Goal: Task Accomplishment & Management: Manage account settings

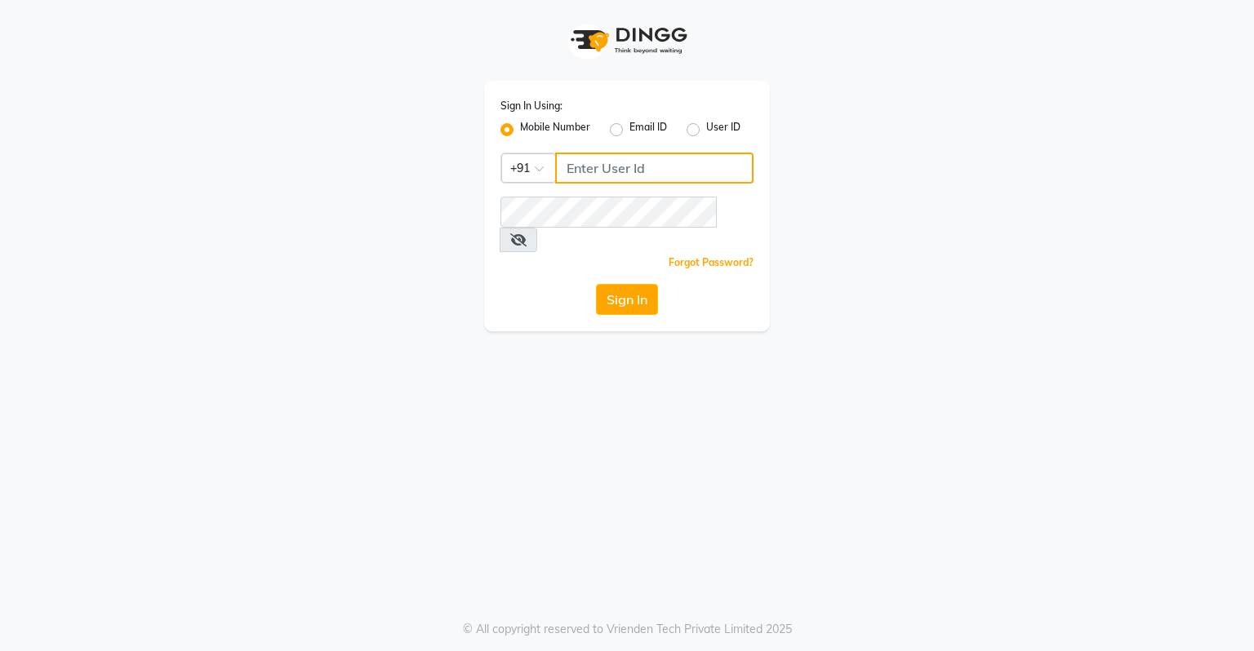
click at [672, 162] on input "Username" at bounding box center [654, 168] width 198 height 31
type input "8807654606"
click at [620, 284] on button "Sign In" at bounding box center [627, 299] width 62 height 31
click at [613, 284] on button "Sign In" at bounding box center [627, 299] width 62 height 31
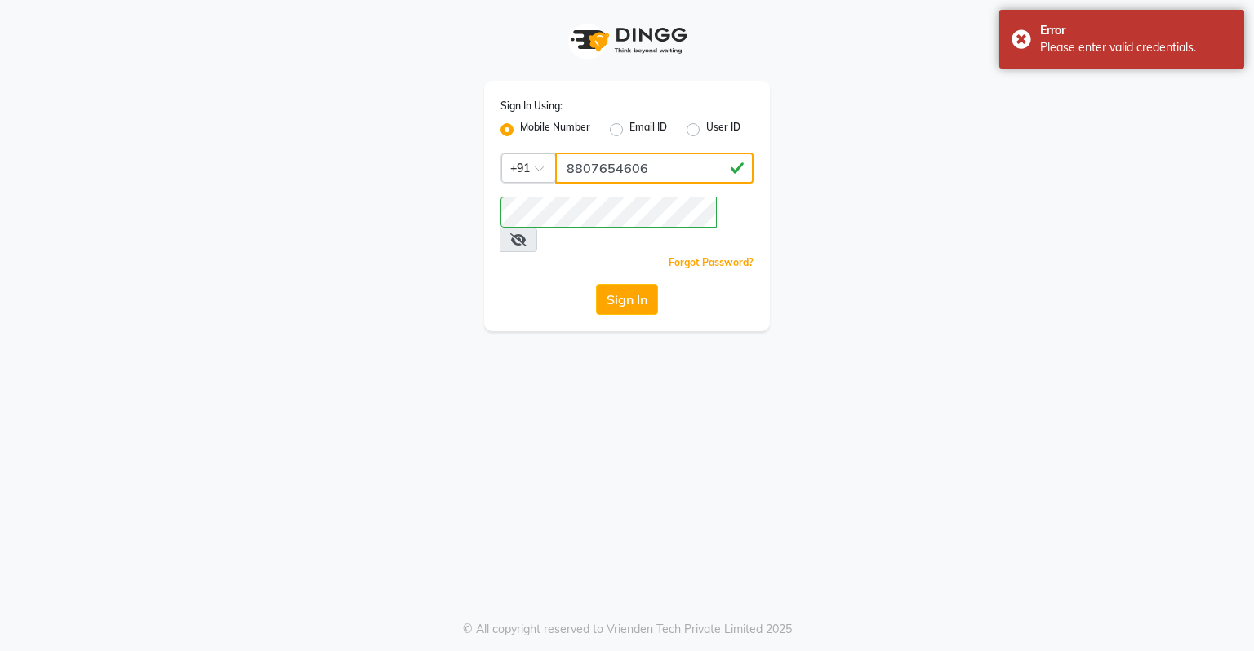
click at [678, 175] on input "8807654606" at bounding box center [654, 168] width 198 height 31
click at [706, 127] on label "User ID" at bounding box center [723, 130] width 34 height 20
click at [706, 127] on input "User ID" at bounding box center [711, 125] width 11 height 11
radio input "true"
radio input "false"
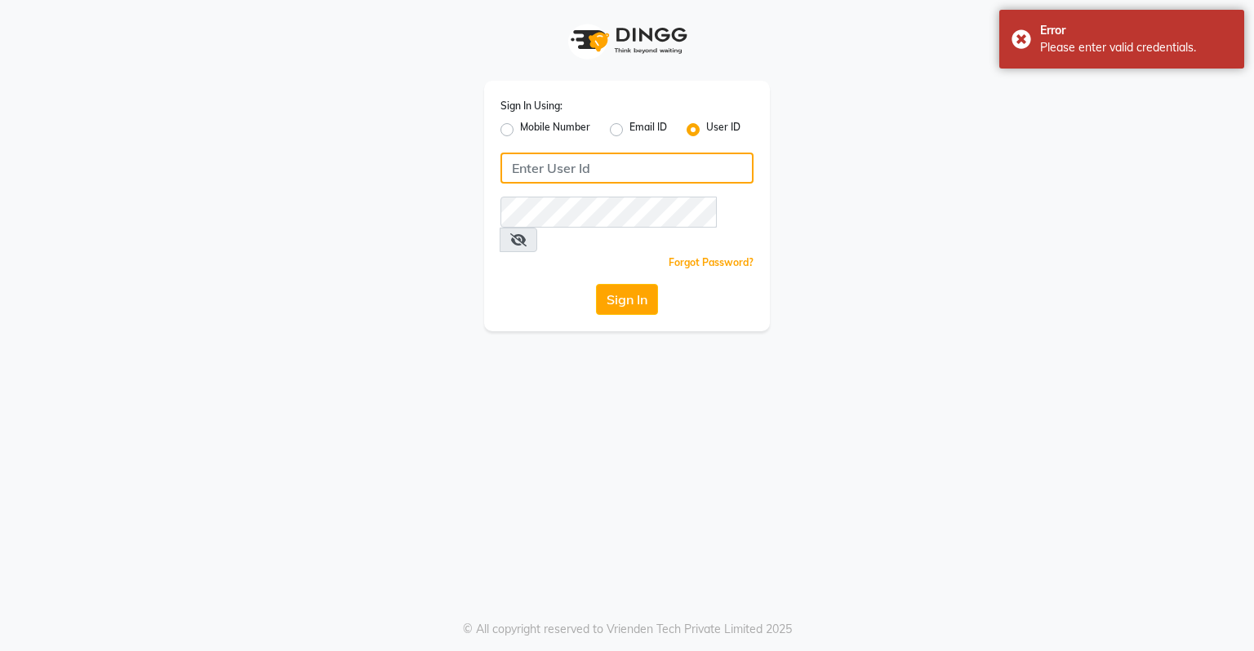
click at [699, 153] on input "Username" at bounding box center [626, 168] width 253 height 31
type input "turnstyle"
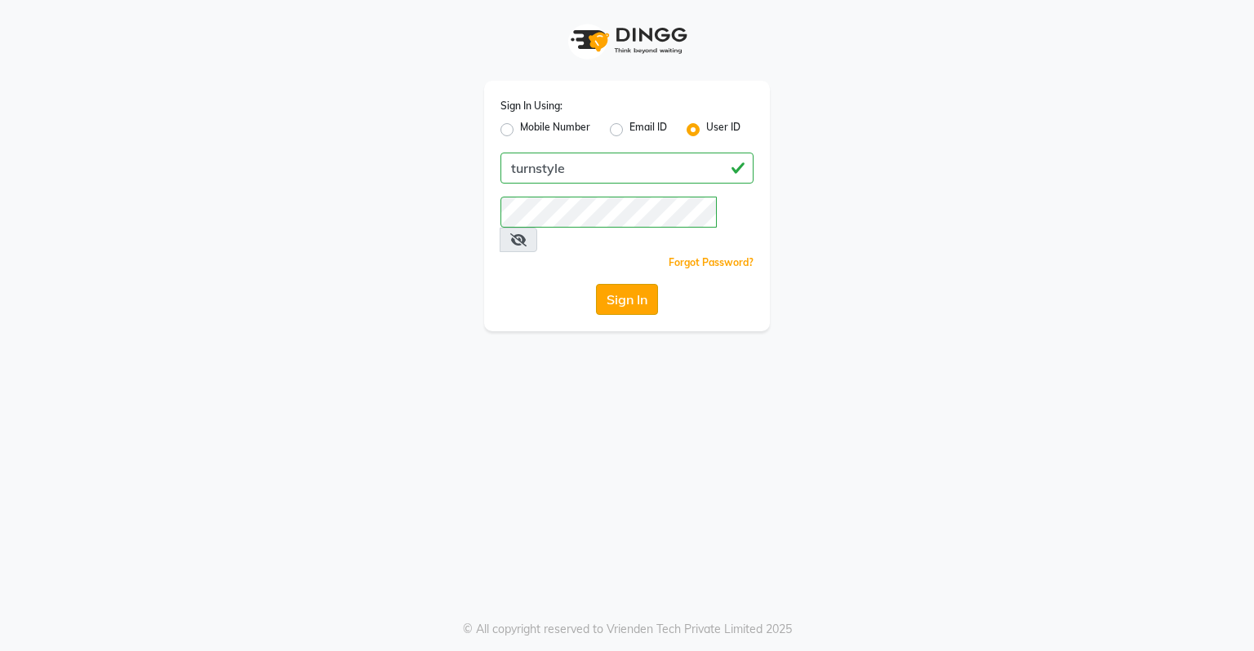
click at [645, 284] on button "Sign In" at bounding box center [627, 299] width 62 height 31
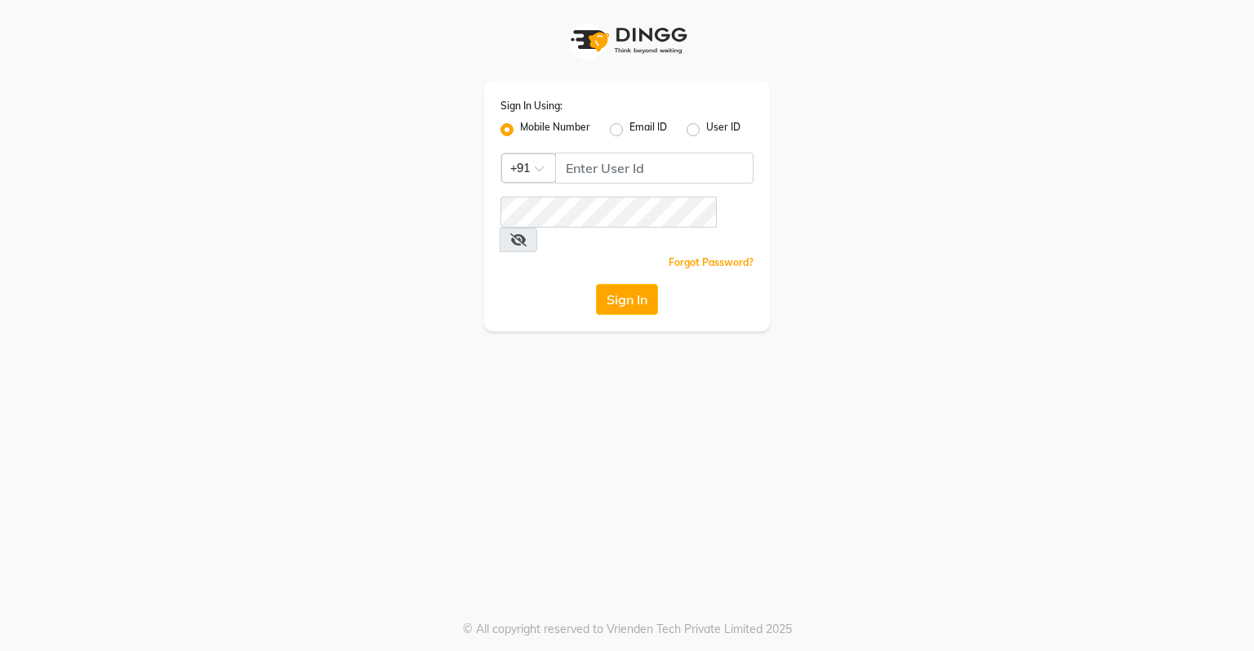
click at [706, 128] on label "User ID" at bounding box center [723, 130] width 34 height 20
click at [706, 128] on input "User ID" at bounding box center [711, 125] width 11 height 11
radio input "true"
click at [520, 129] on label "Mobile Number" at bounding box center [555, 130] width 70 height 20
click at [520, 129] on input "Mobile Number" at bounding box center [525, 125] width 11 height 11
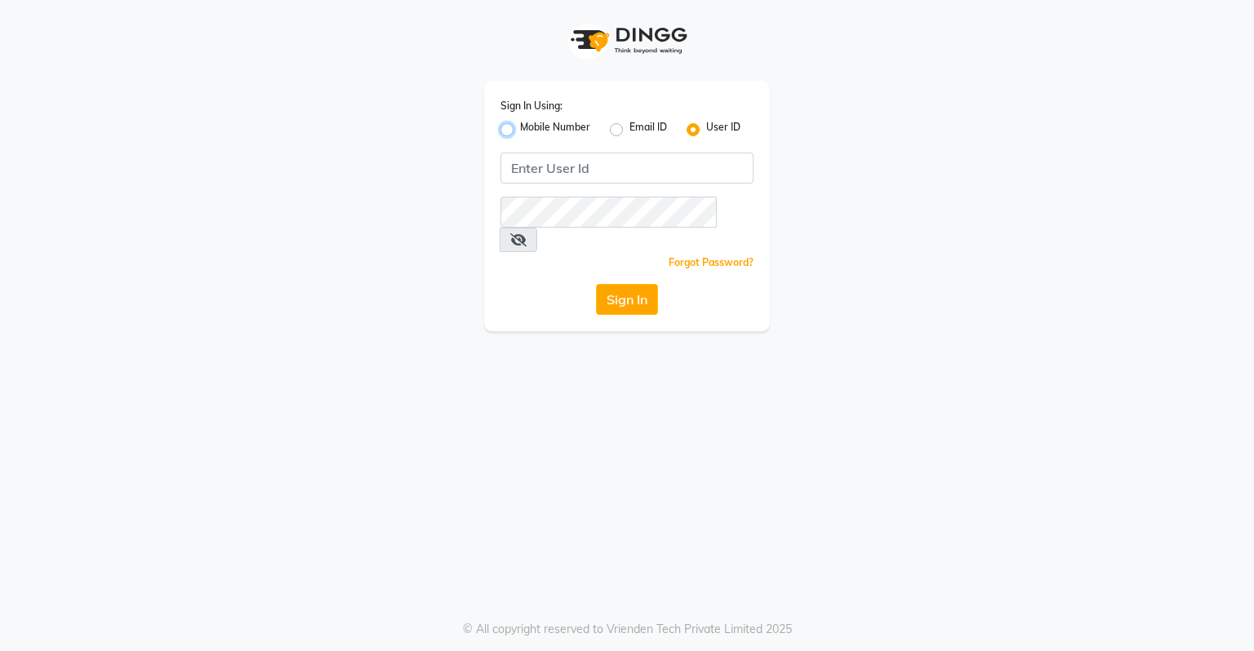
radio input "true"
radio input "false"
click at [567, 165] on input "Username" at bounding box center [654, 168] width 198 height 31
type input "8884481116"
click at [650, 285] on button "Sign In" at bounding box center [627, 299] width 62 height 31
